Goal: Navigation & Orientation: Find specific page/section

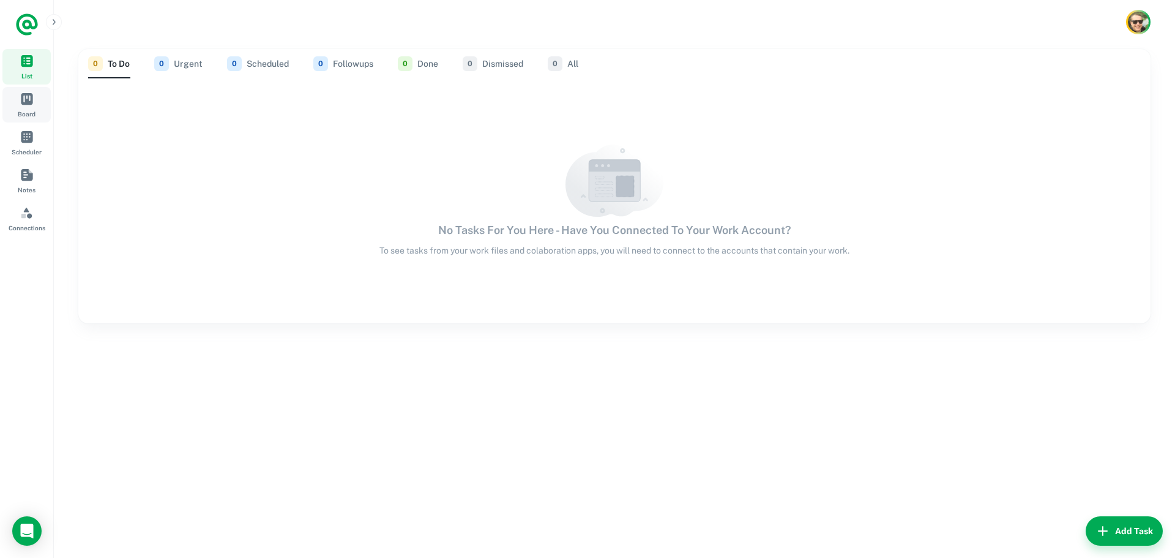
click at [31, 111] on span "Board" at bounding box center [27, 114] width 18 height 10
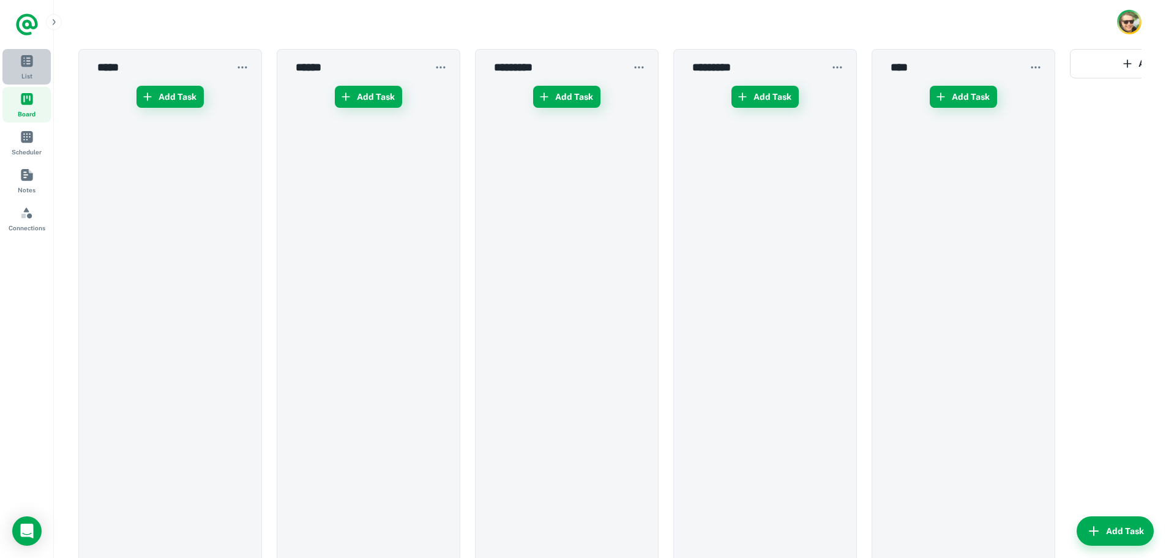
click at [23, 58] on span "List" at bounding box center [26, 60] width 13 height 13
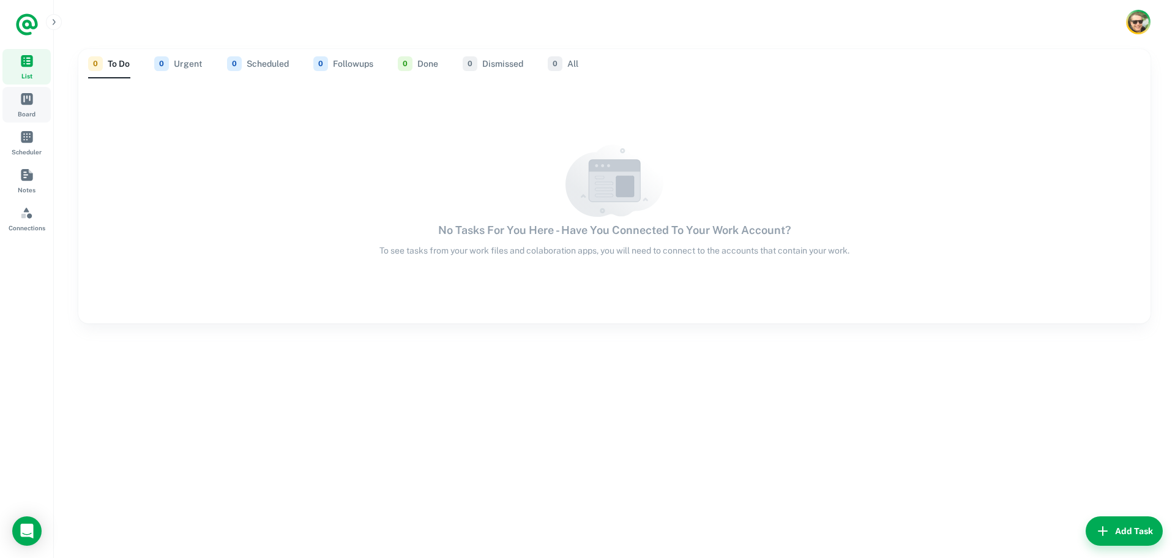
click at [17, 92] on link "Board" at bounding box center [26, 105] width 48 height 36
